Goal: Information Seeking & Learning: Learn about a topic

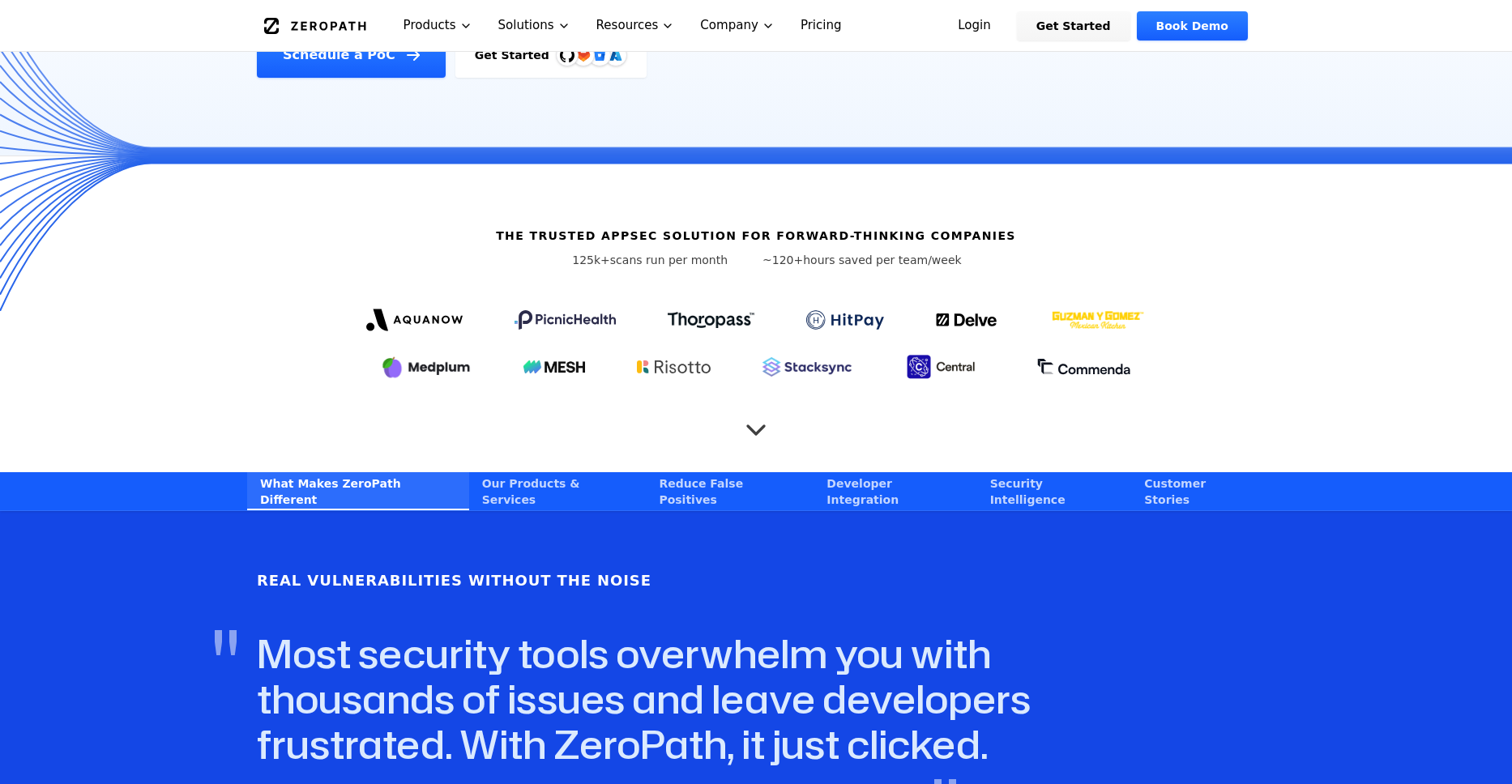
scroll to position [418, 0]
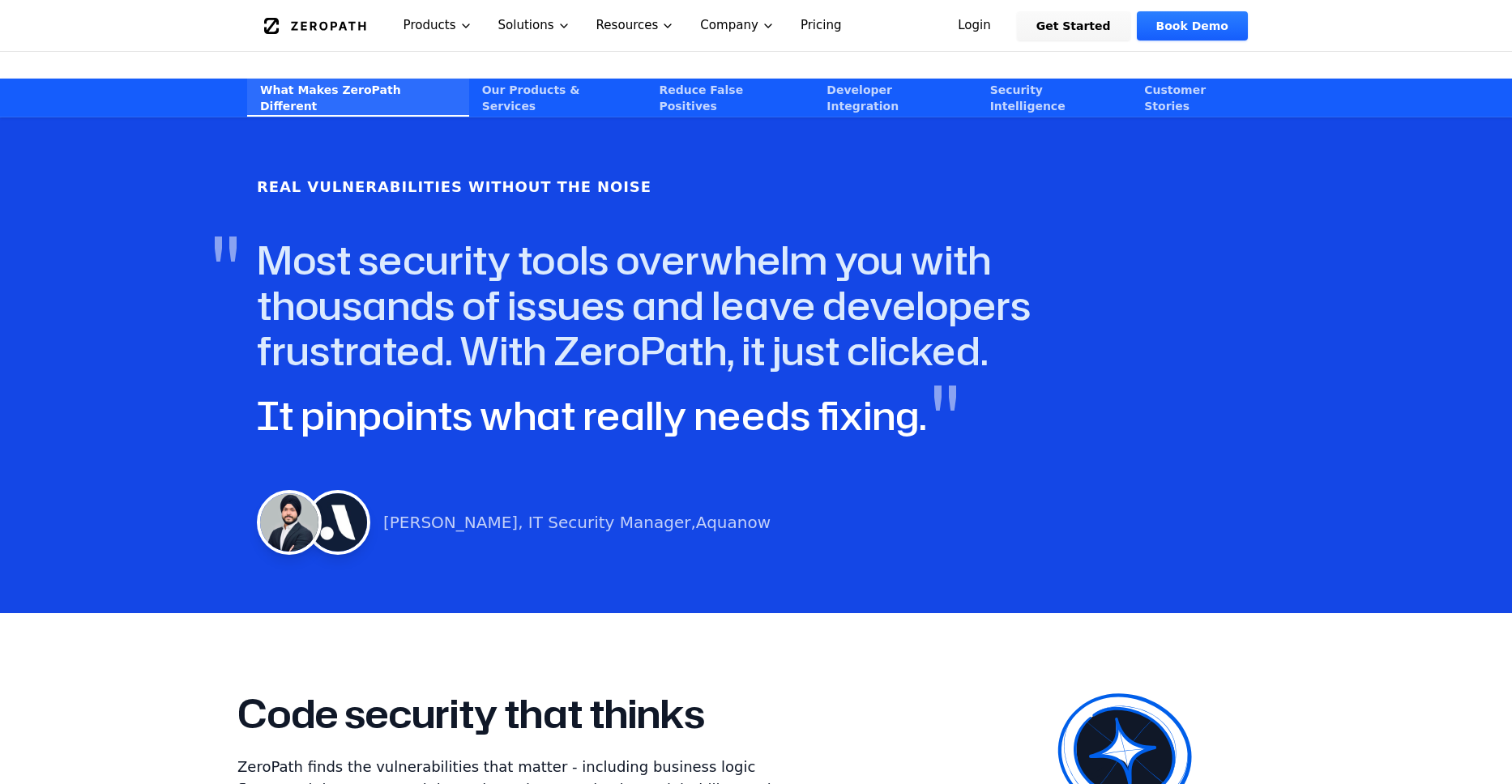
click at [499, 78] on link "Our Products & Services" at bounding box center [558, 97] width 177 height 38
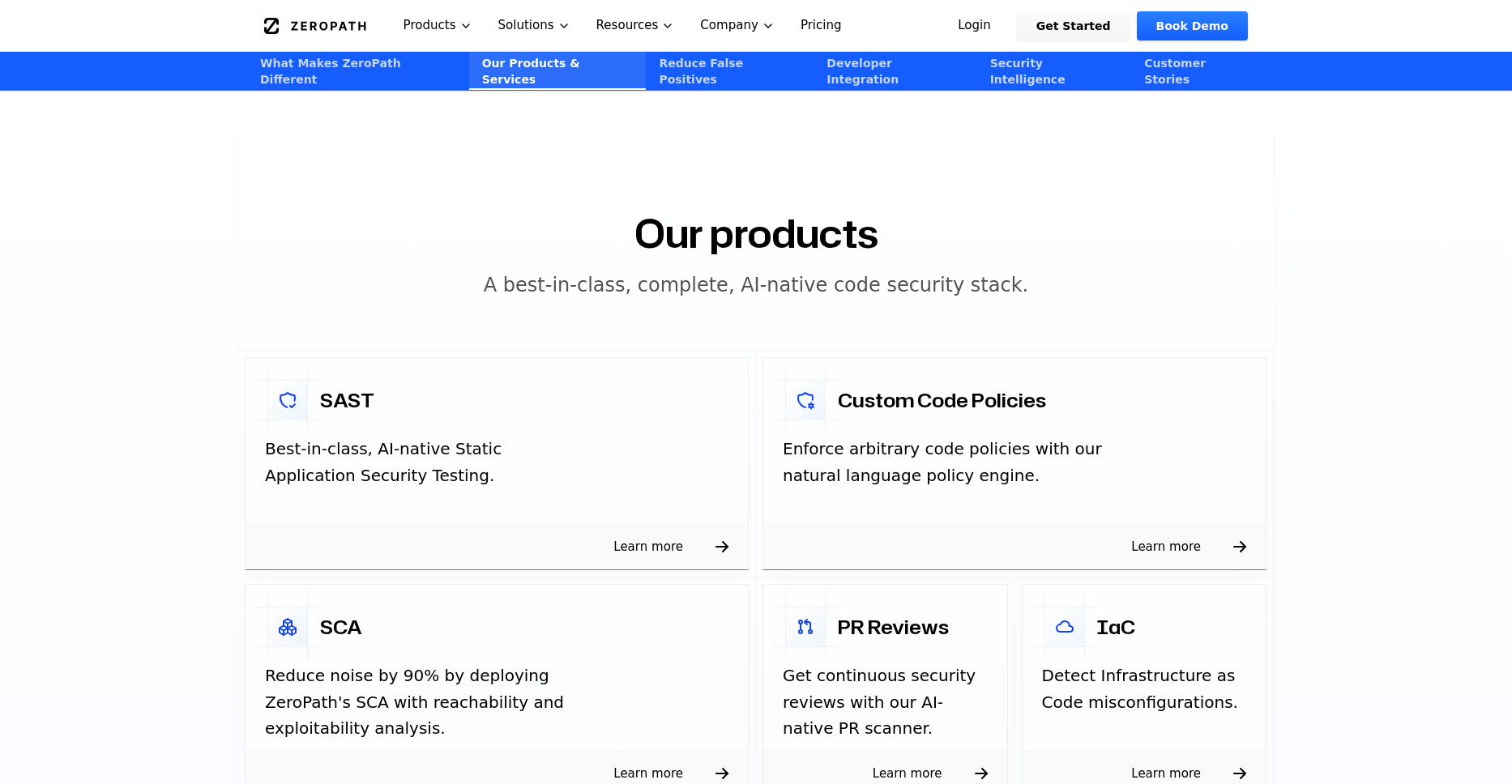
click at [439, 67] on link "What Makes ZeroPath Different" at bounding box center [357, 70] width 222 height 38
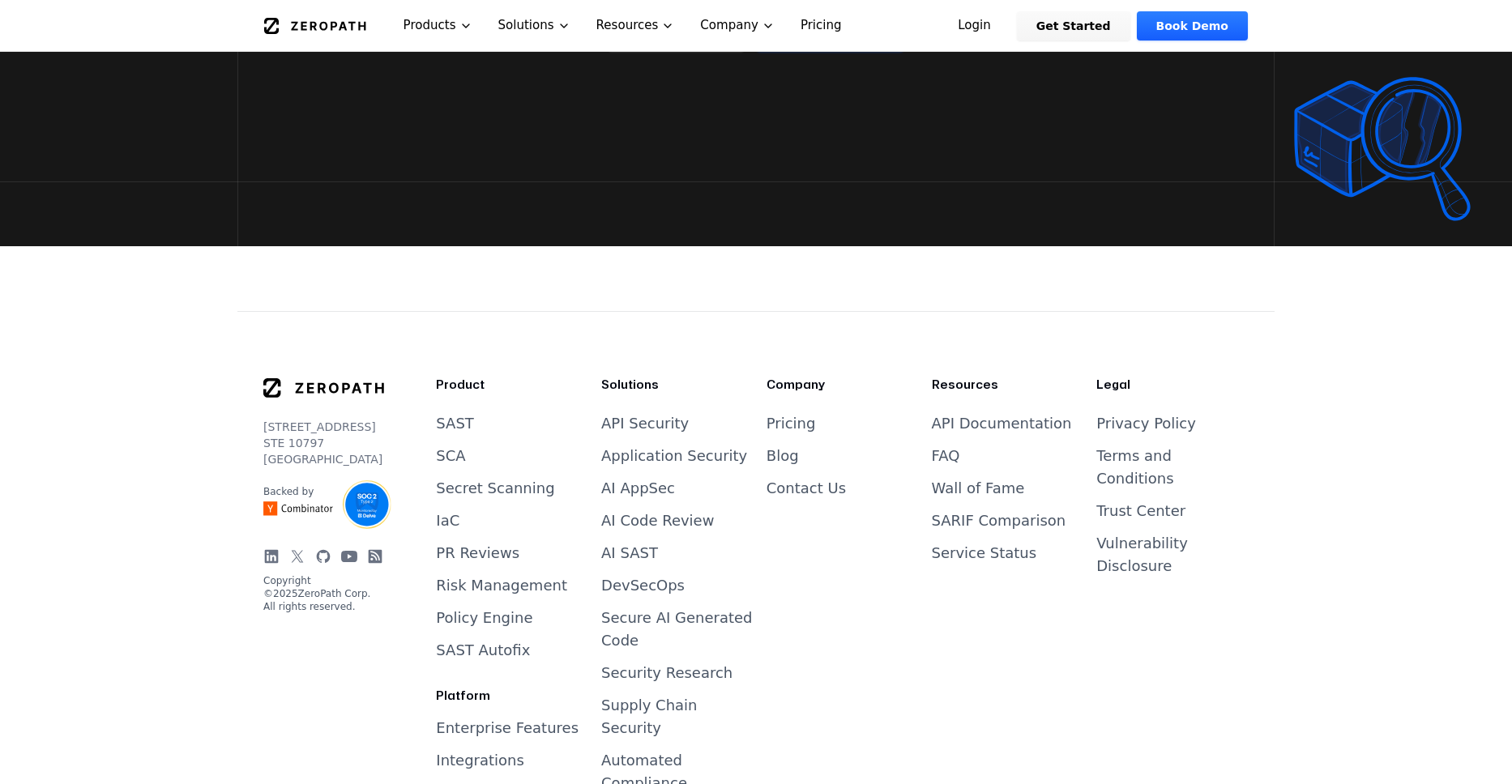
scroll to position [6534, 0]
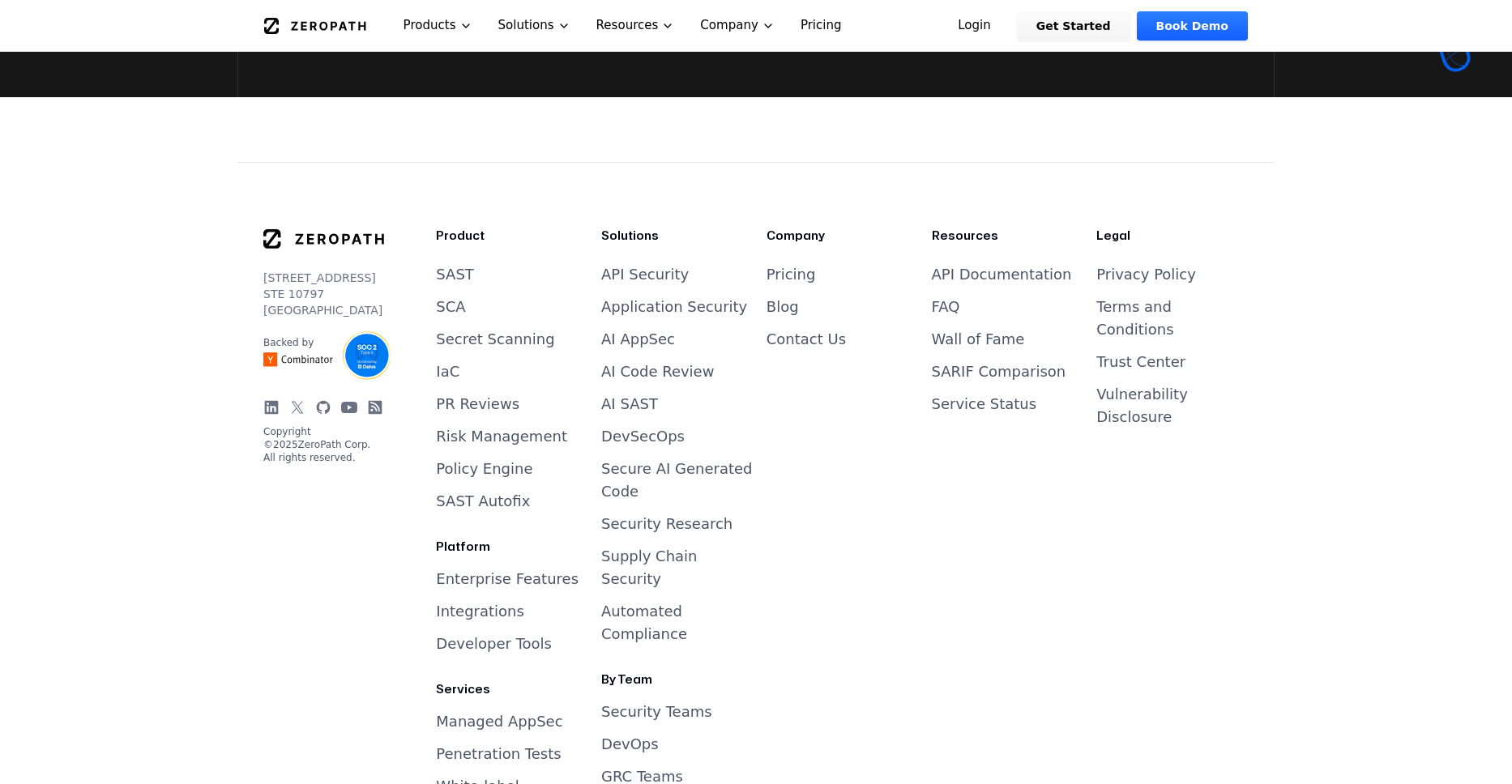
click at [780, 298] on link "Blog" at bounding box center [782, 306] width 32 height 17
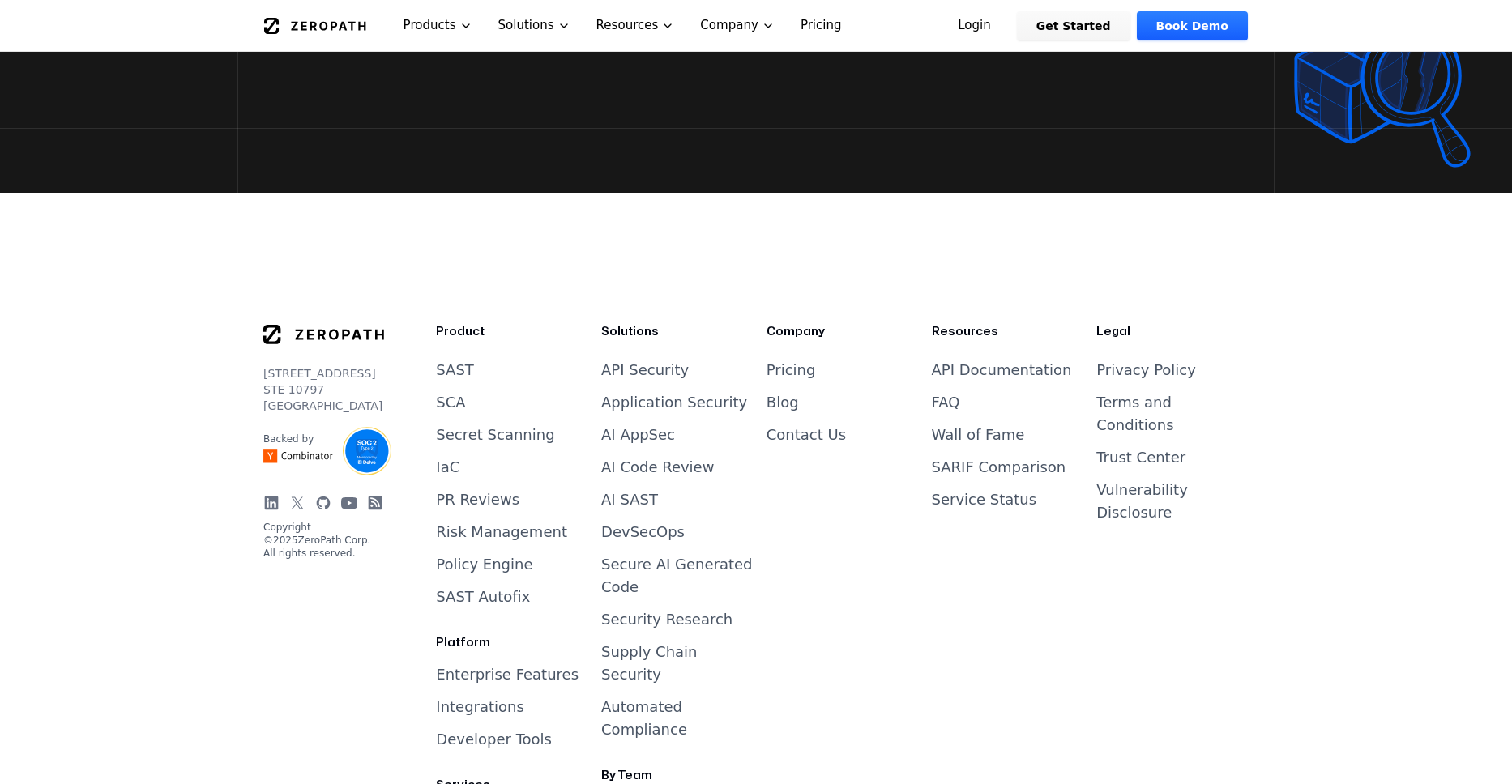
scroll to position [3071, 0]
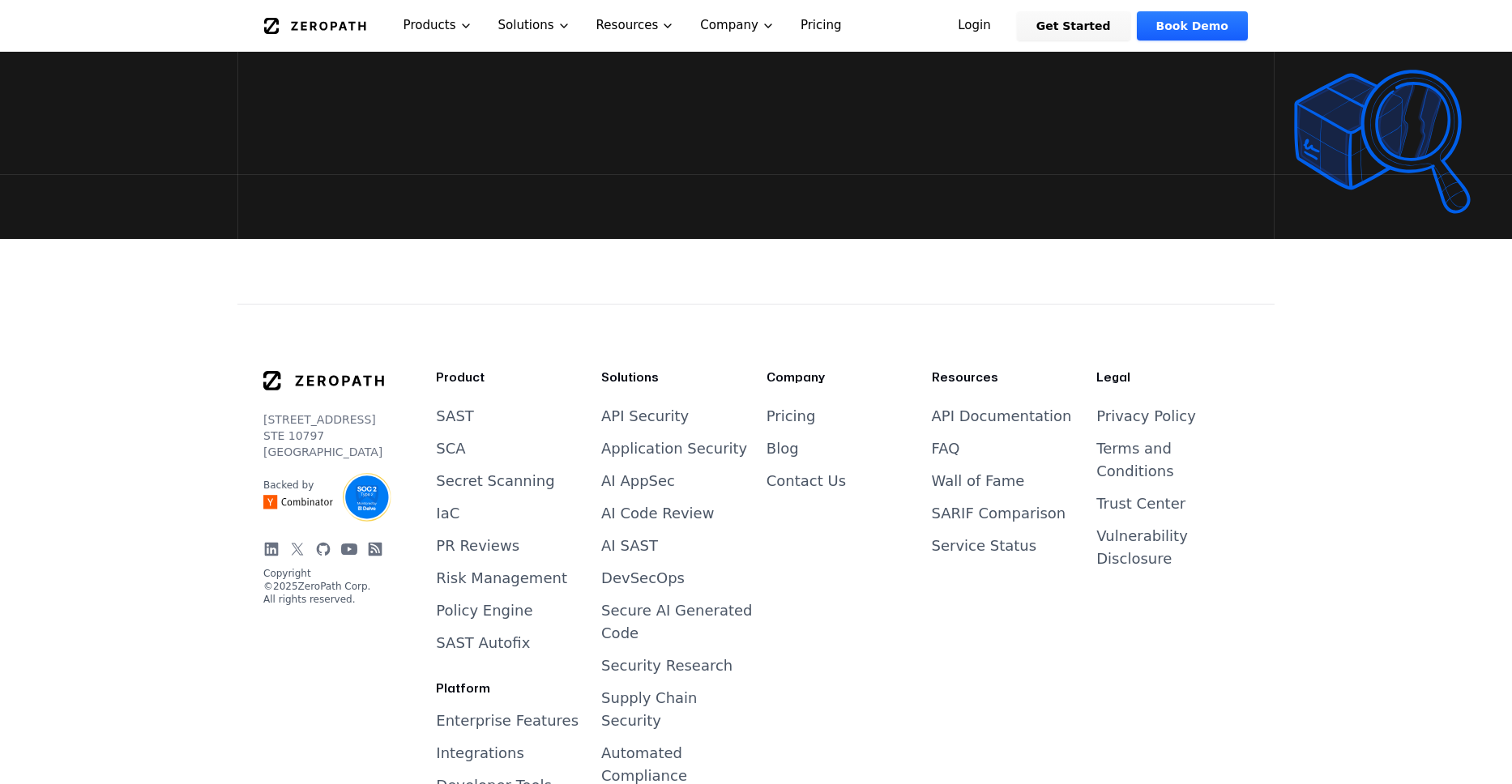
click at [449, 424] on link "SAST" at bounding box center [454, 415] width 38 height 17
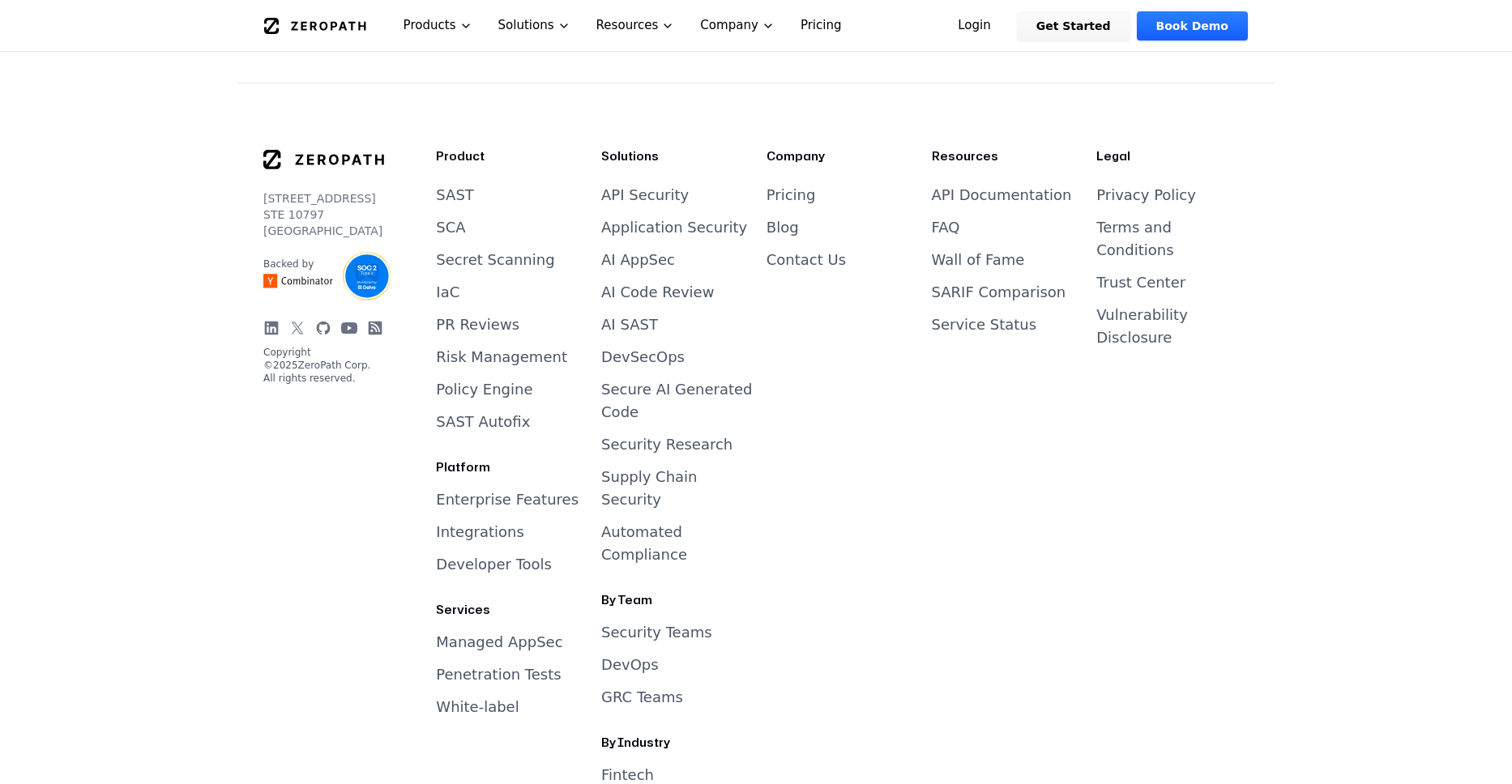
scroll to position [4533, 0]
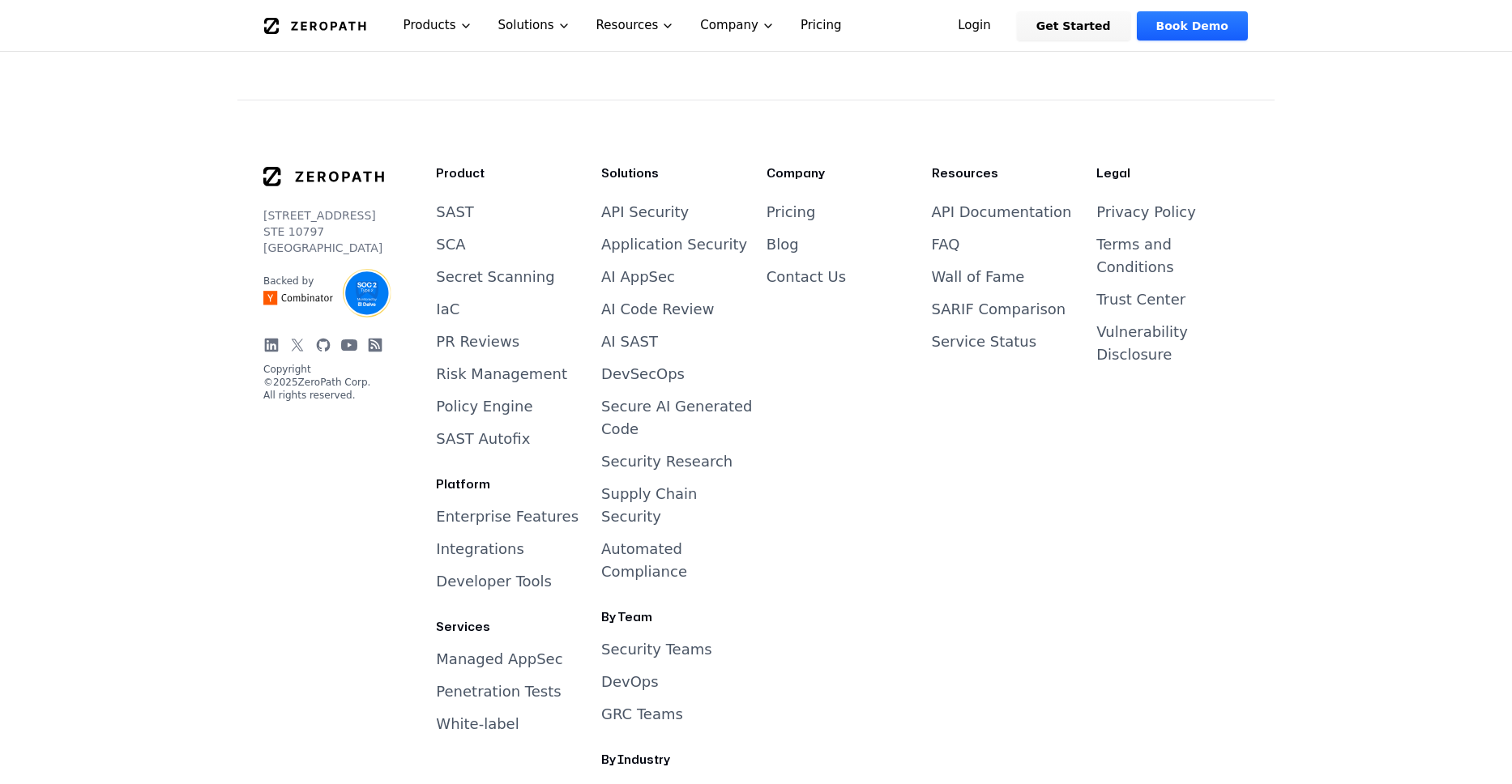
click at [450, 236] on link "SCA" at bounding box center [450, 244] width 29 height 17
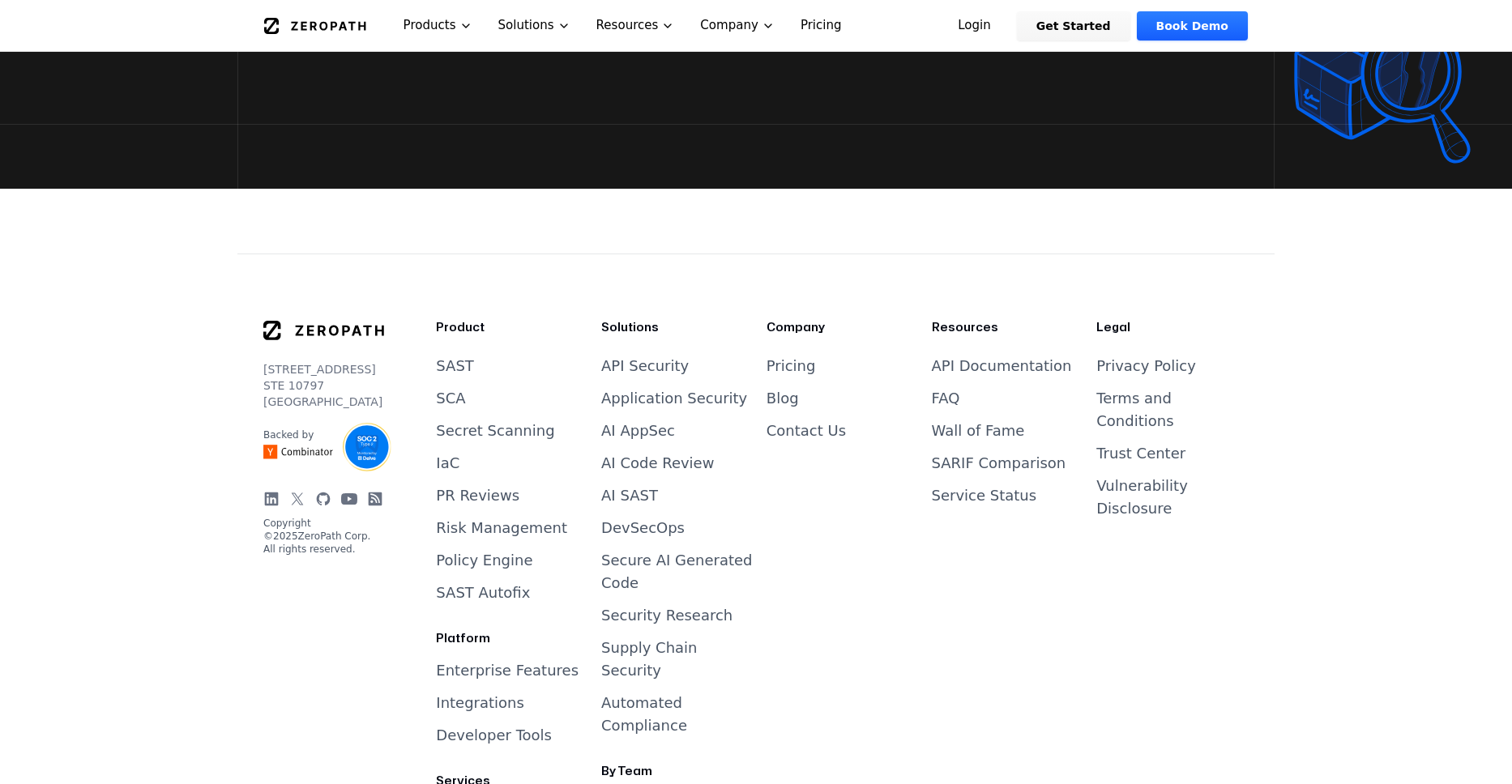
scroll to position [3889, 0]
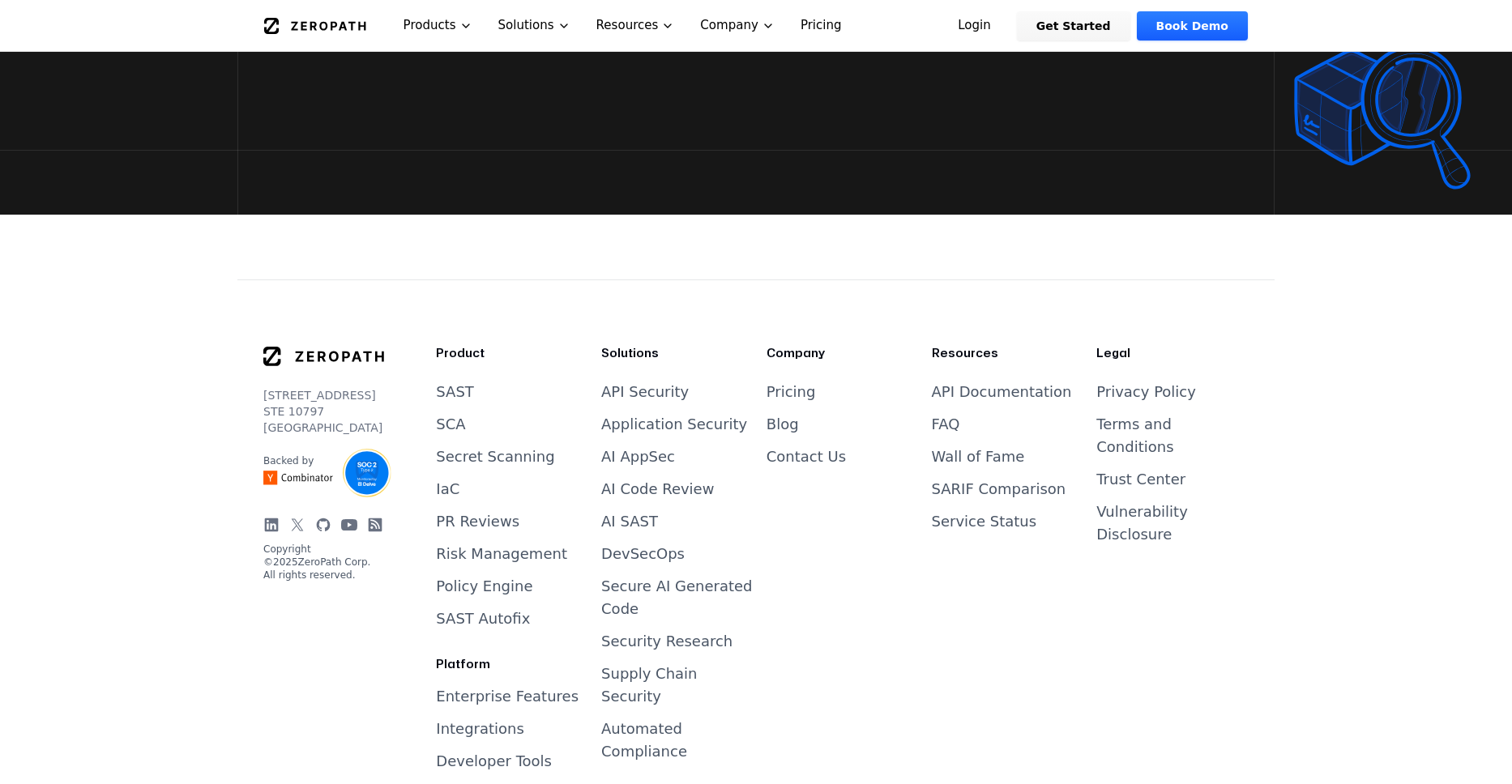
click at [504, 448] on link "Secret Scanning" at bounding box center [494, 456] width 119 height 17
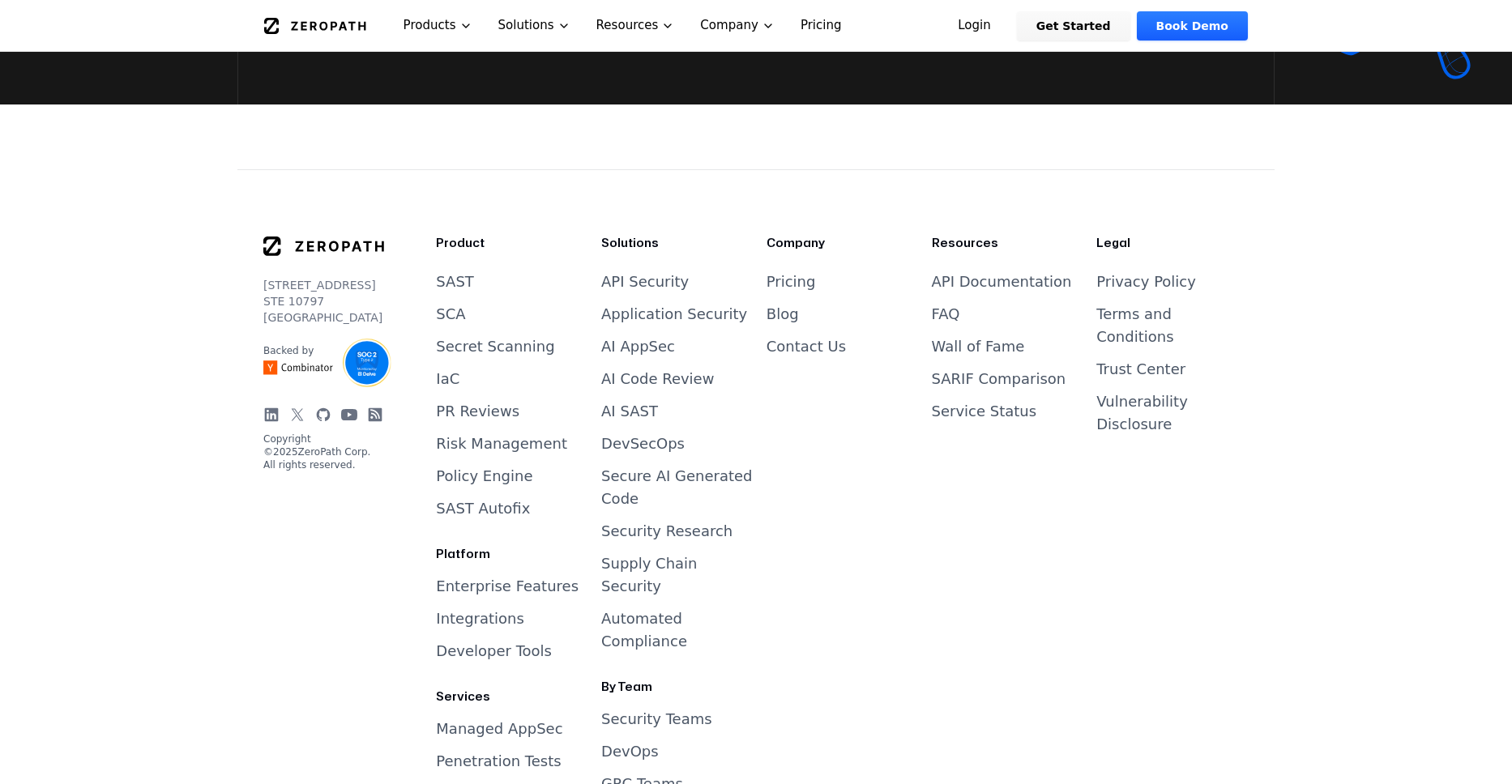
scroll to position [1956, 0]
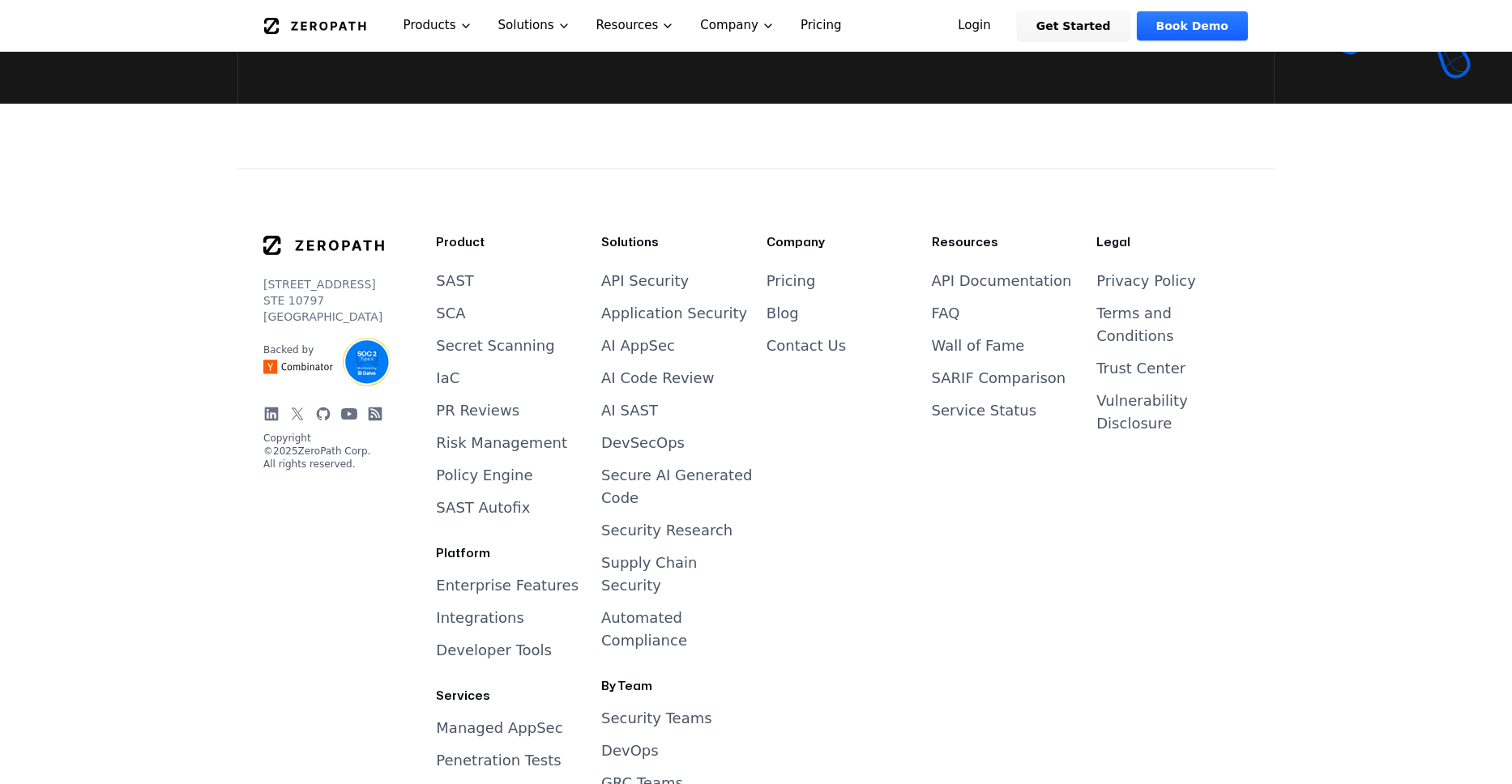
click at [507, 354] on link "Secret Scanning" at bounding box center [494, 345] width 119 height 17
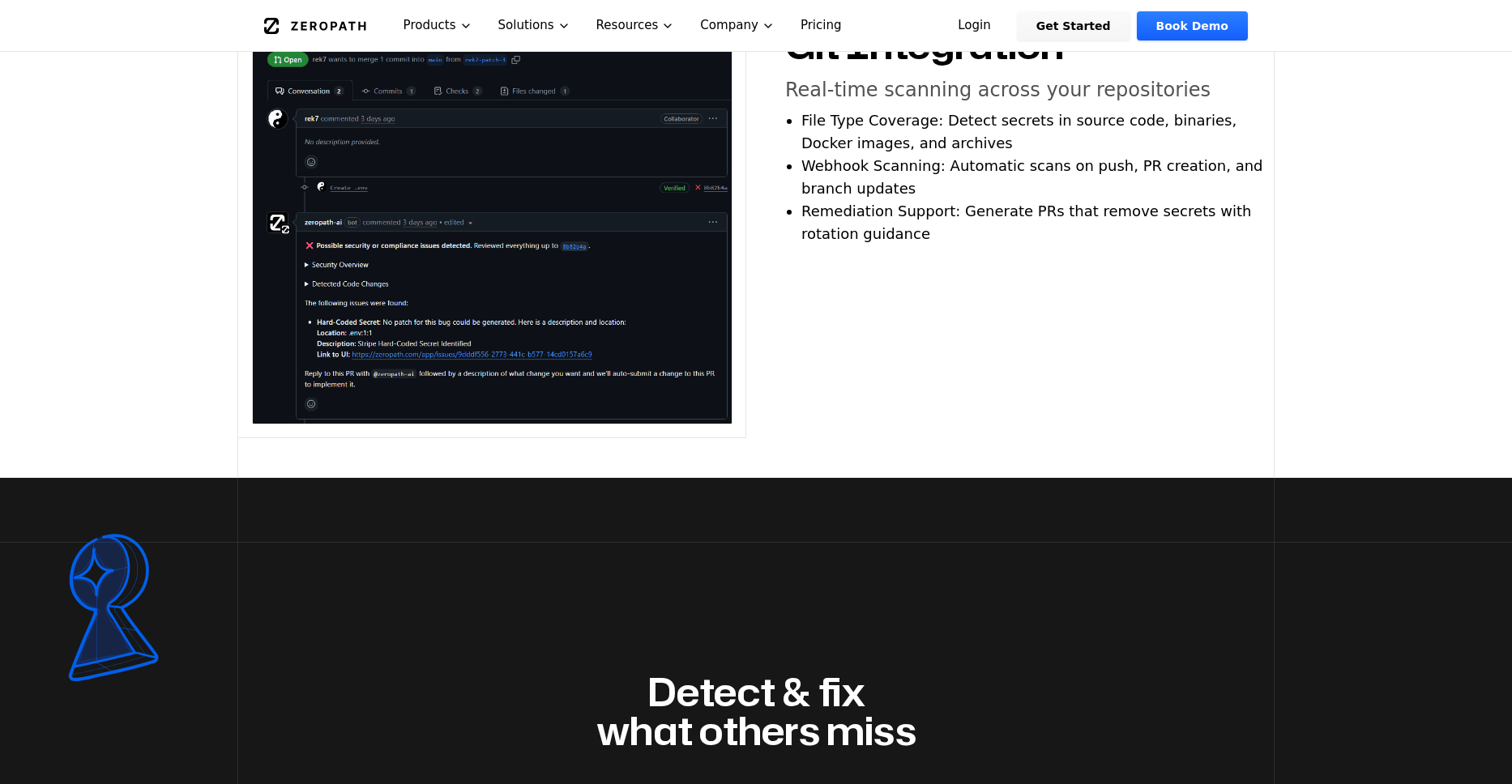
scroll to position [960, 0]
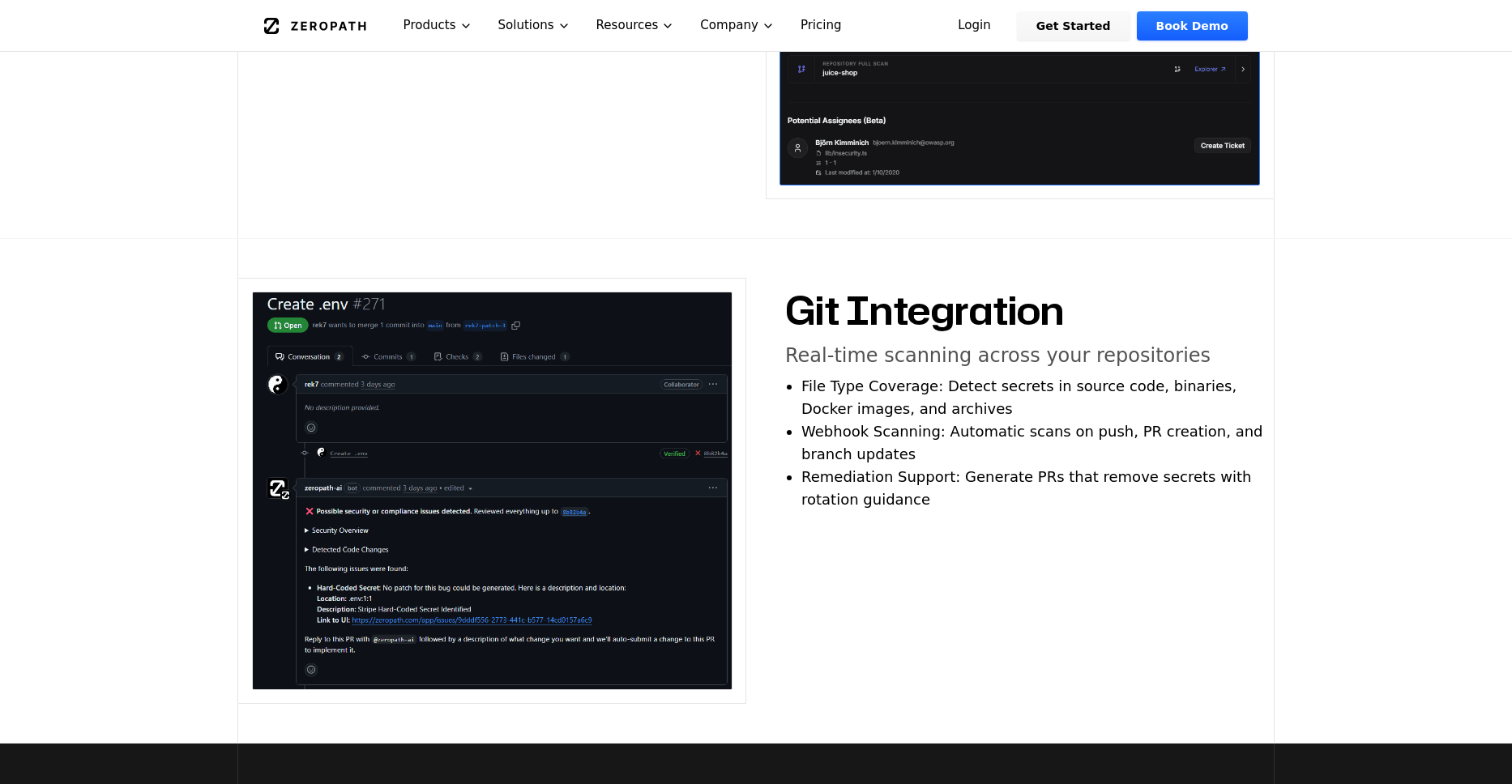
click at [319, 21] on icon "Global" at bounding box center [315, 26] width 102 height 16
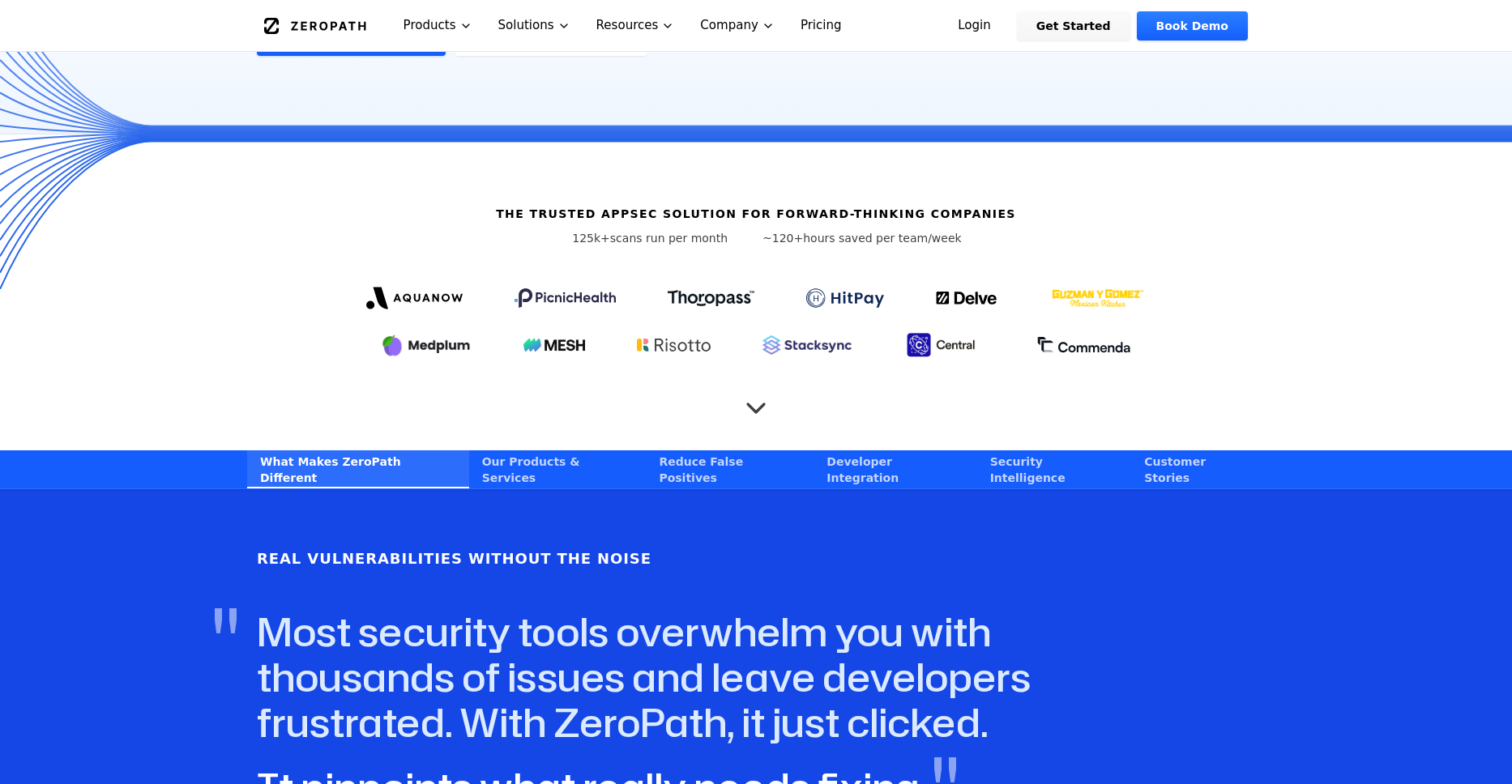
scroll to position [451, 0]
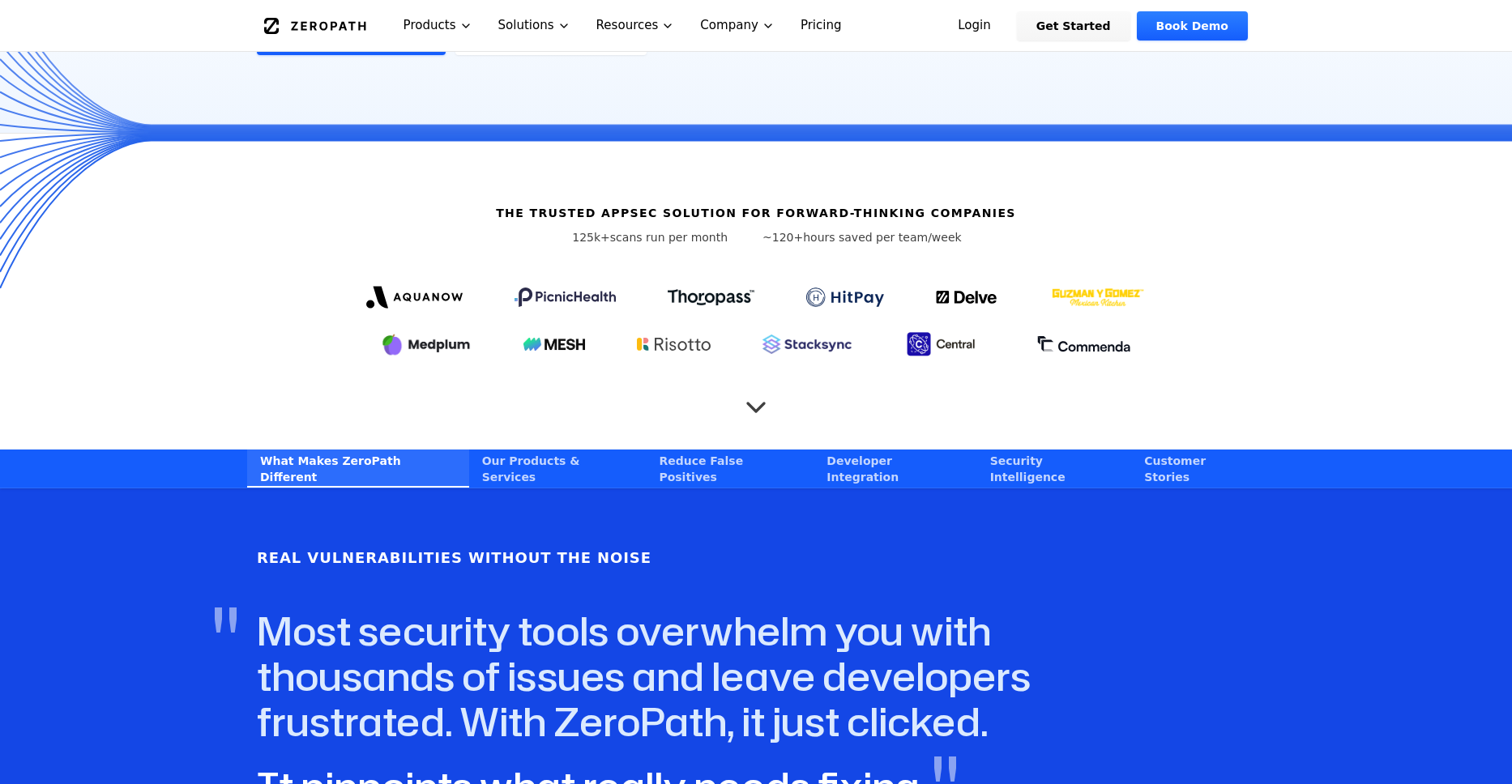
click at [745, 383] on icon "Scroll to next section" at bounding box center [756, 399] width 32 height 32
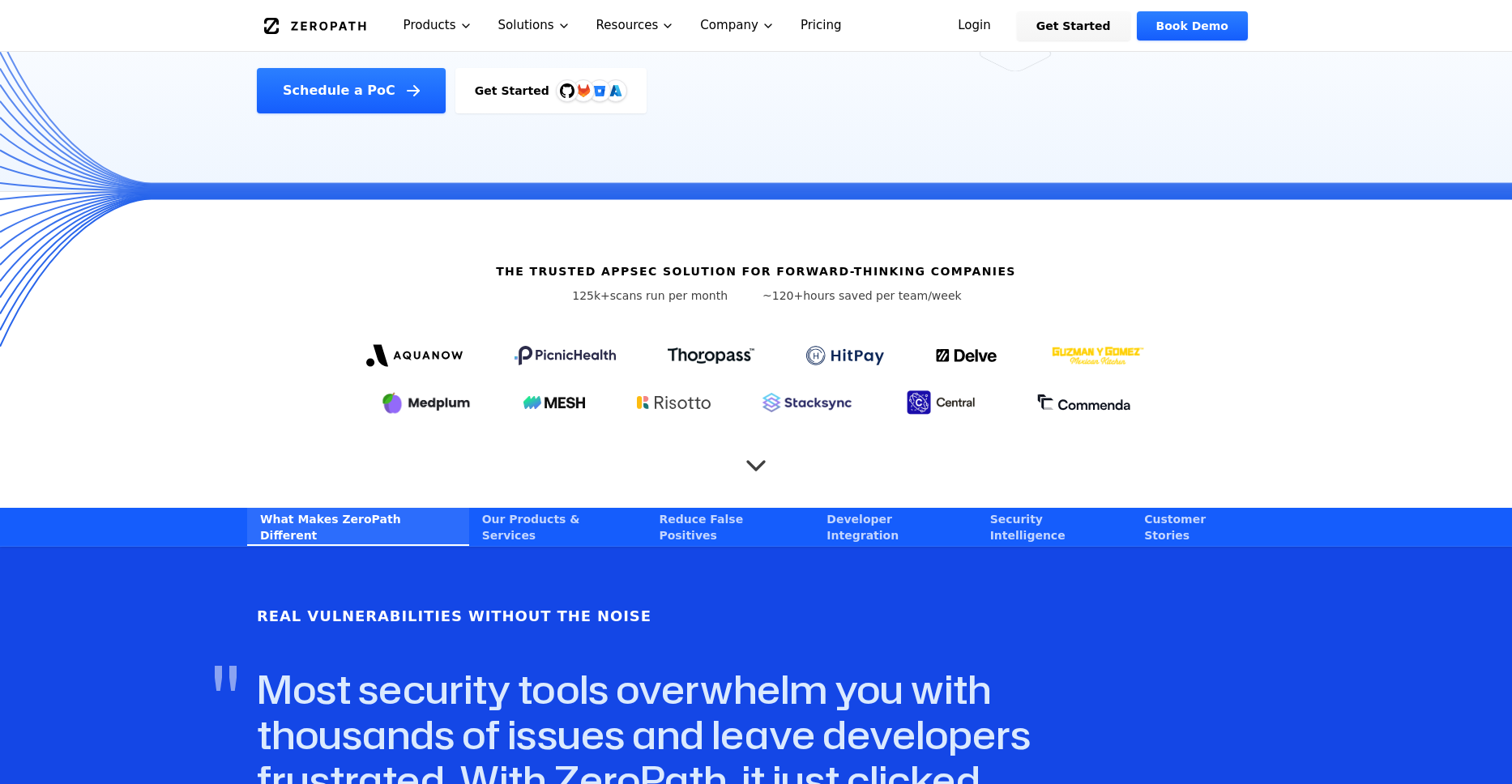
scroll to position [374, 0]
